Goal: Manage account settings

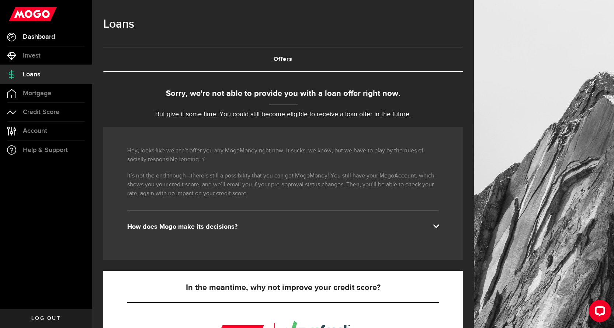
click at [38, 37] on span "Dashboard" at bounding box center [39, 37] width 32 height 7
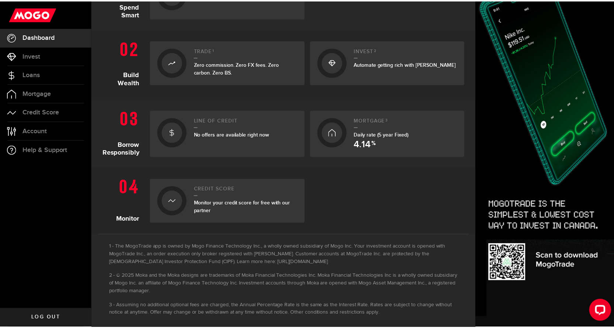
scroll to position [215, 0]
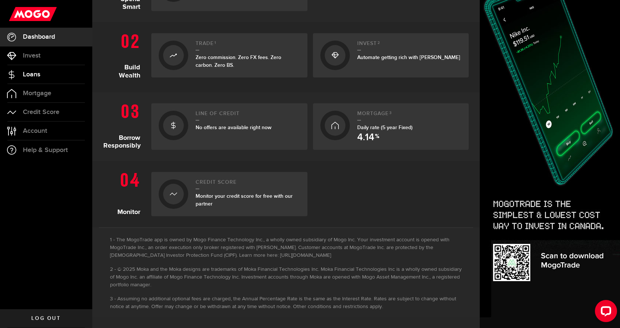
click at [35, 75] on span "Loans" at bounding box center [31, 74] width 17 height 7
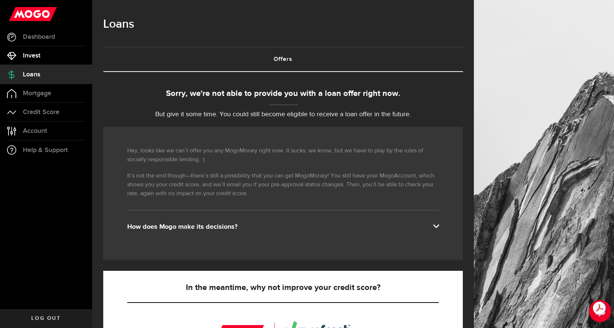
click at [27, 59] on span "Invest" at bounding box center [32, 55] width 18 height 7
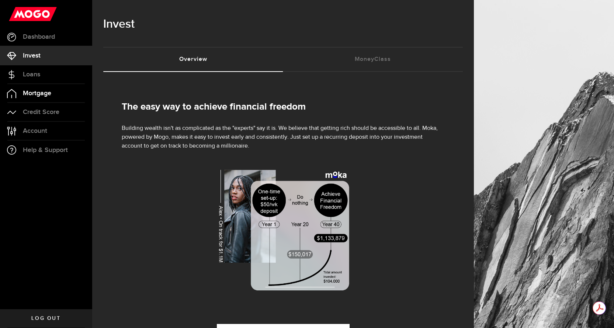
click at [37, 94] on span "Mortgage" at bounding box center [37, 93] width 28 height 7
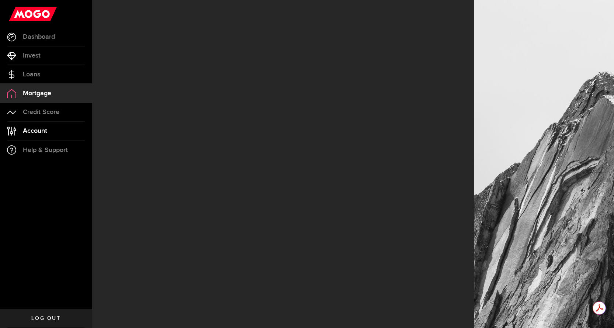
select select "3knYdhfXw4iYoq2m0WGQES"
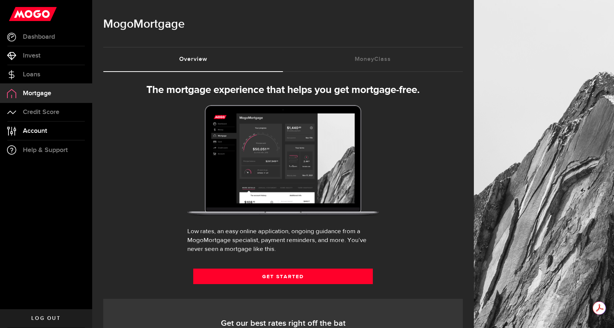
click at [39, 130] on span "Account" at bounding box center [35, 131] width 24 height 7
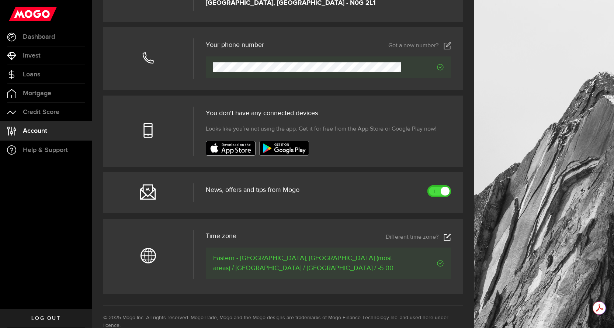
click at [436, 192] on link at bounding box center [439, 191] width 24 height 12
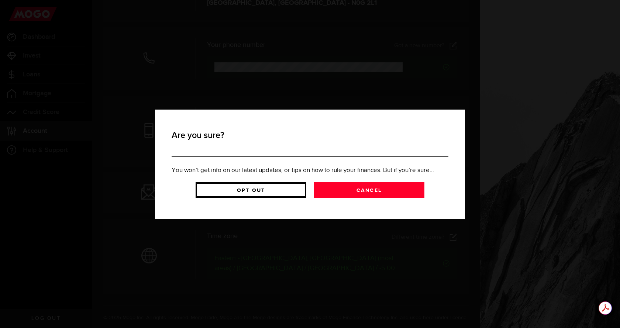
click at [275, 191] on link "Opt Out" at bounding box center [250, 189] width 111 height 15
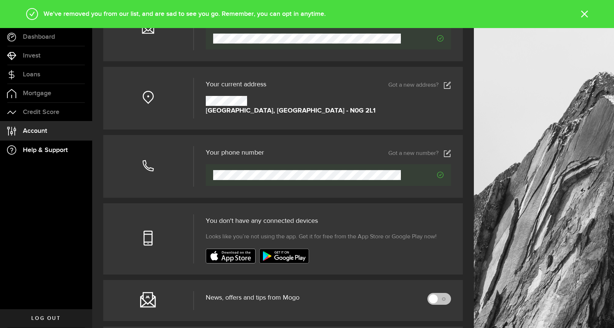
scroll to position [74, 0]
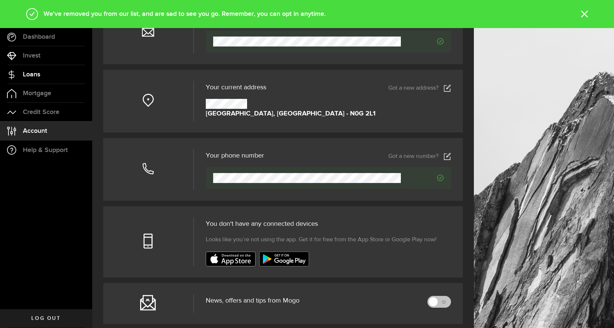
click at [35, 74] on span "Loans" at bounding box center [31, 74] width 17 height 7
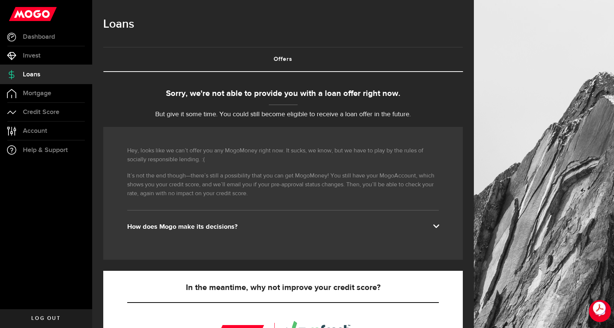
click at [436, 225] on div "How does Mogo make its decisions?" at bounding box center [283, 226] width 312 height 9
